Goal: Information Seeking & Learning: Learn about a topic

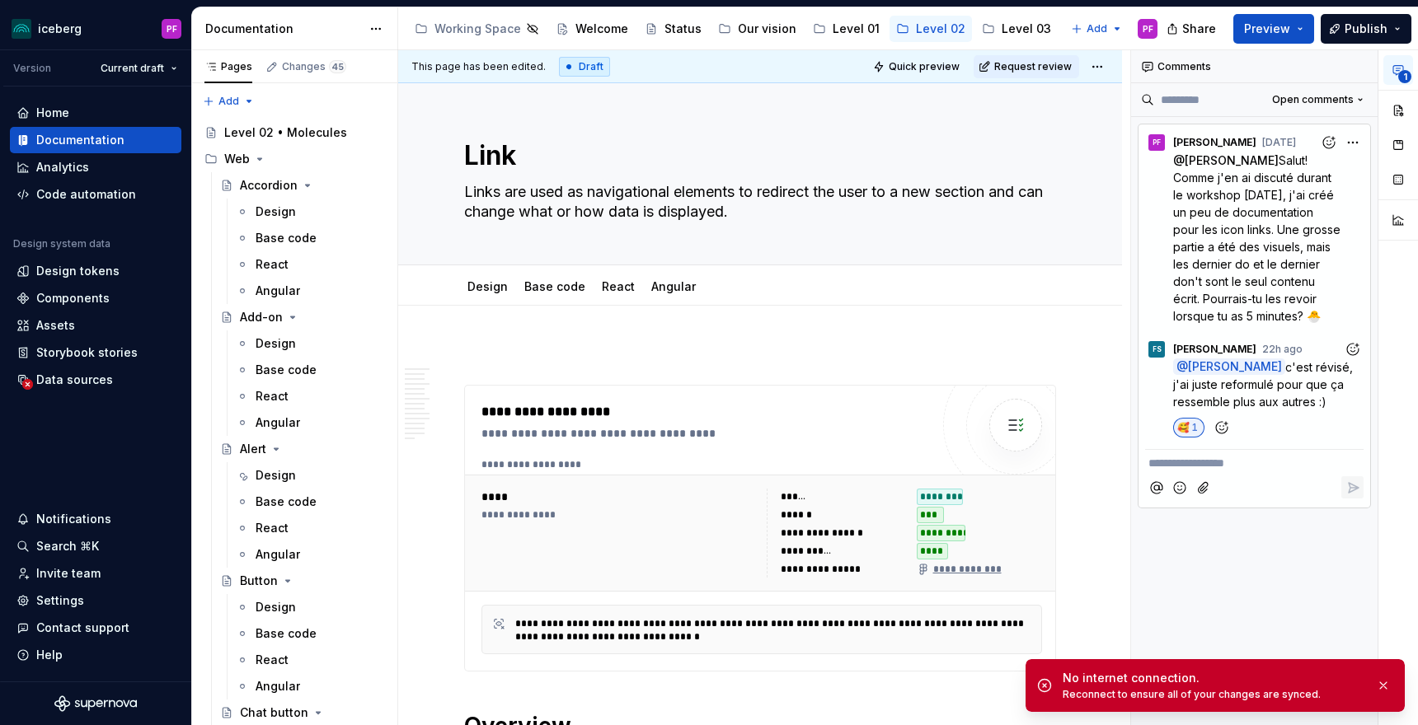
scroll to position [2811, 0]
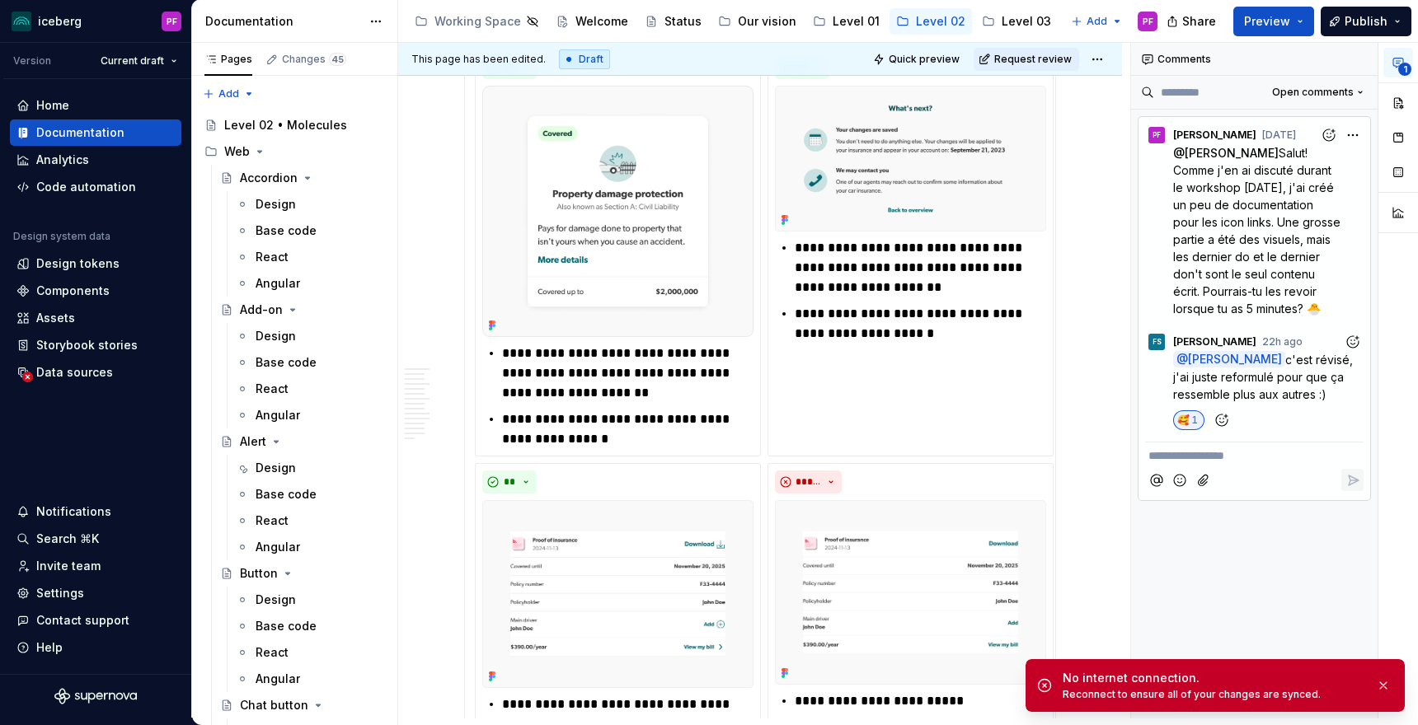
type textarea "*"
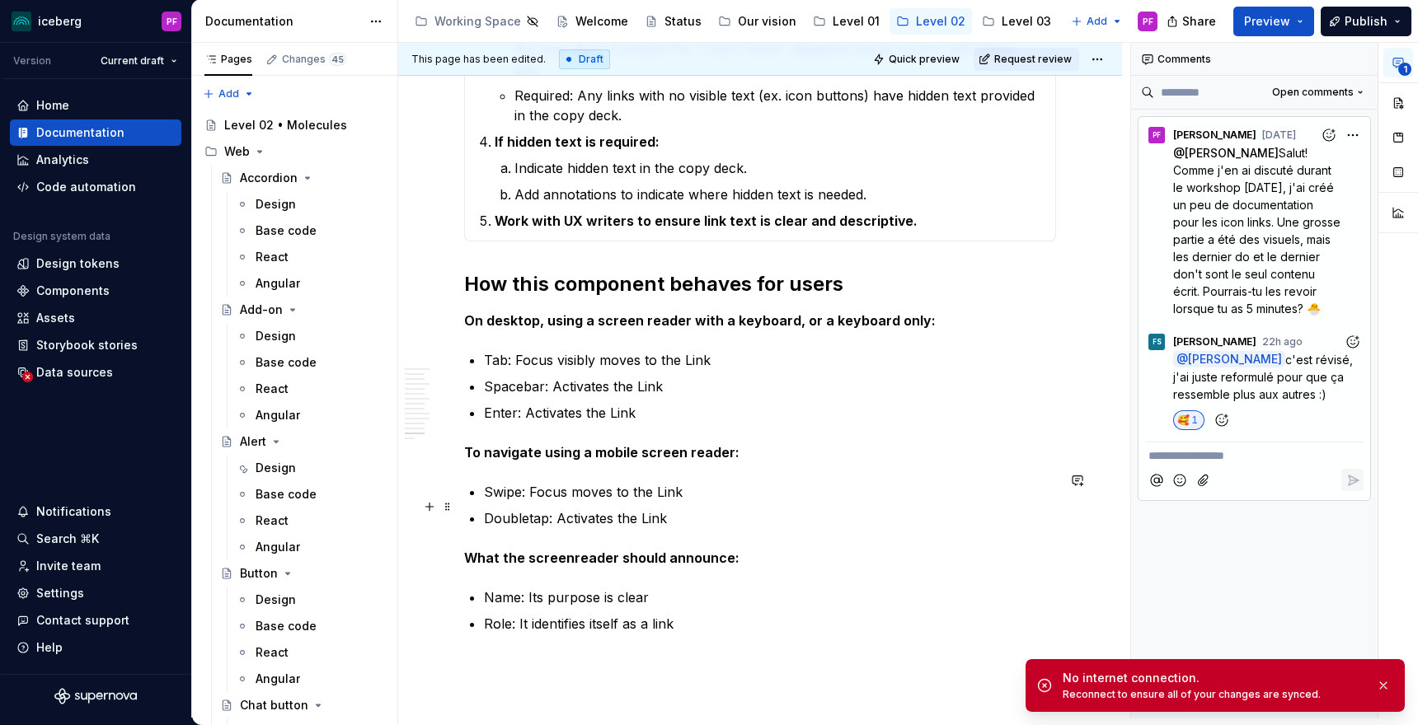
scroll to position [6795, 0]
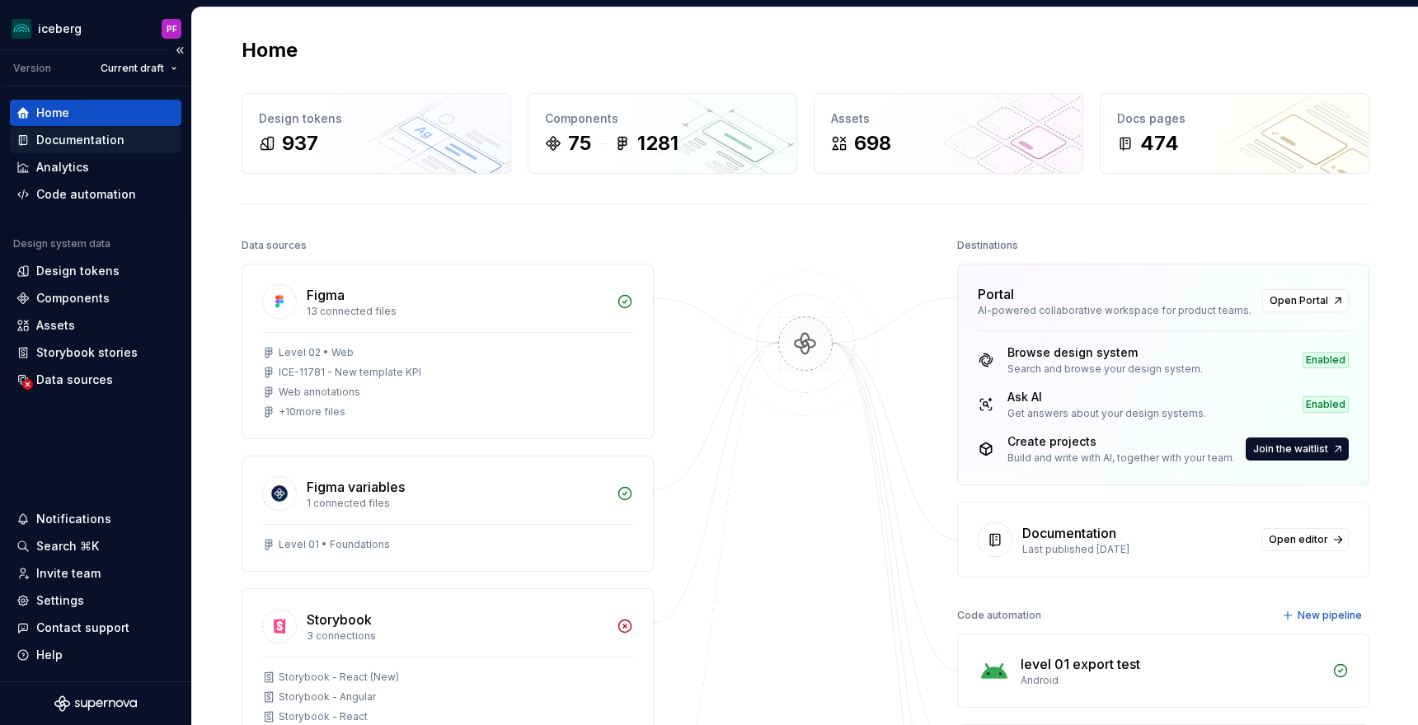
click at [77, 143] on div "Documentation" at bounding box center [80, 140] width 88 height 16
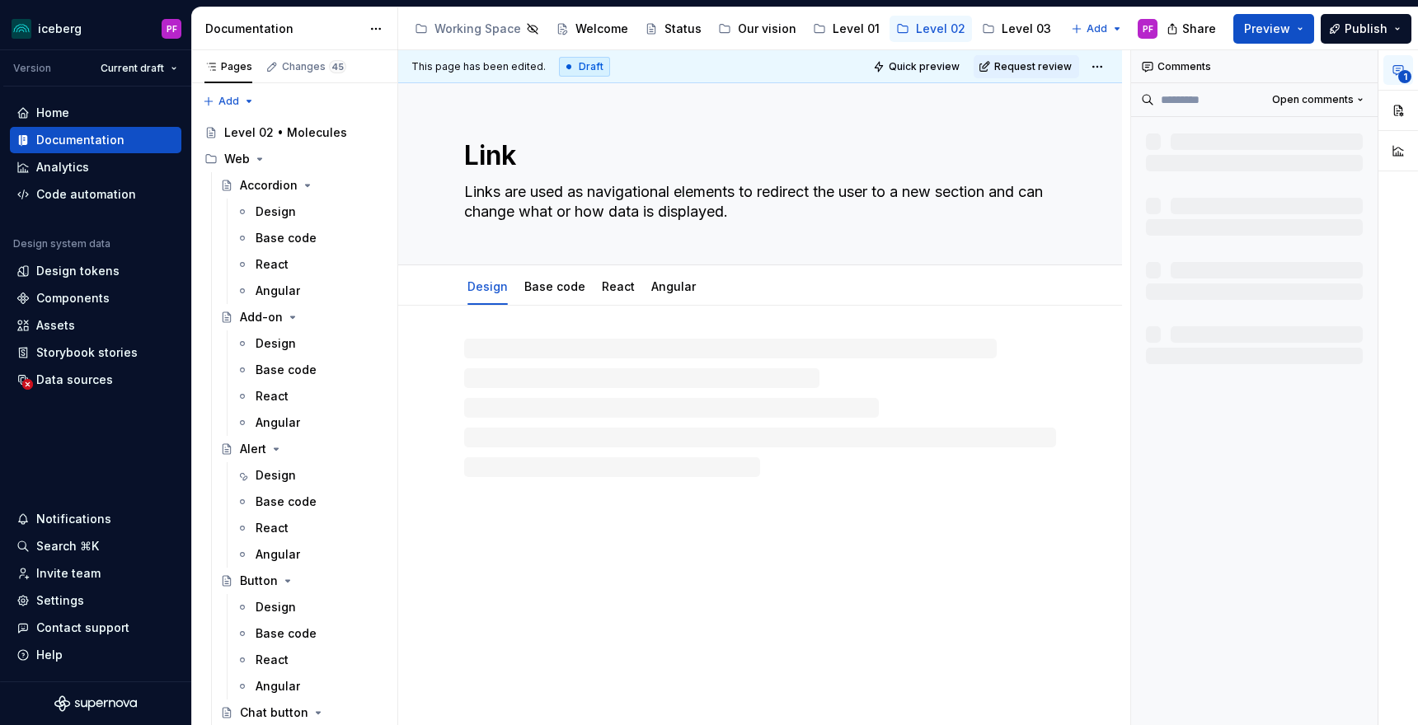
click at [1399, 63] on icon "button" at bounding box center [1397, 69] width 13 height 13
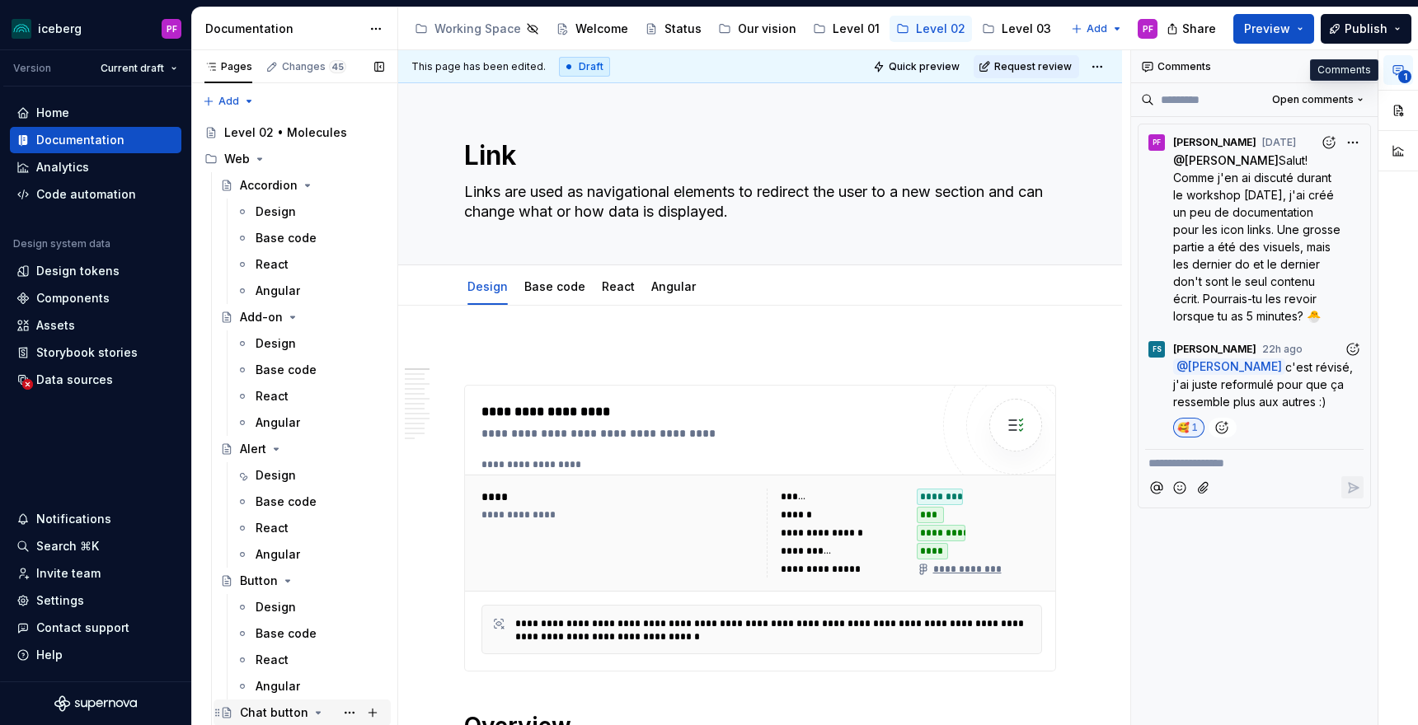
type textarea "*"
click at [46, 387] on div "Data sources" at bounding box center [74, 380] width 77 height 16
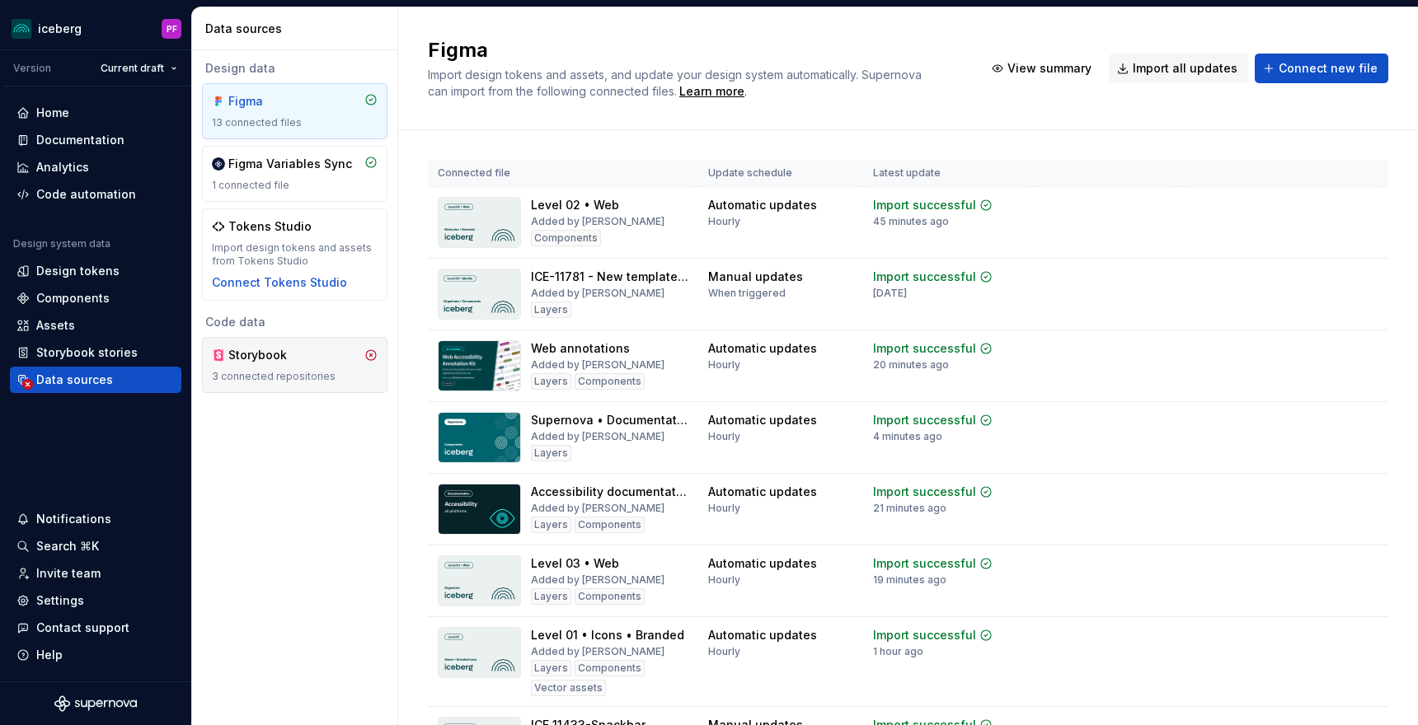
click at [297, 373] on div "3 connected repositories" at bounding box center [295, 376] width 166 height 13
